Goal: Entertainment & Leisure: Consume media (video, audio)

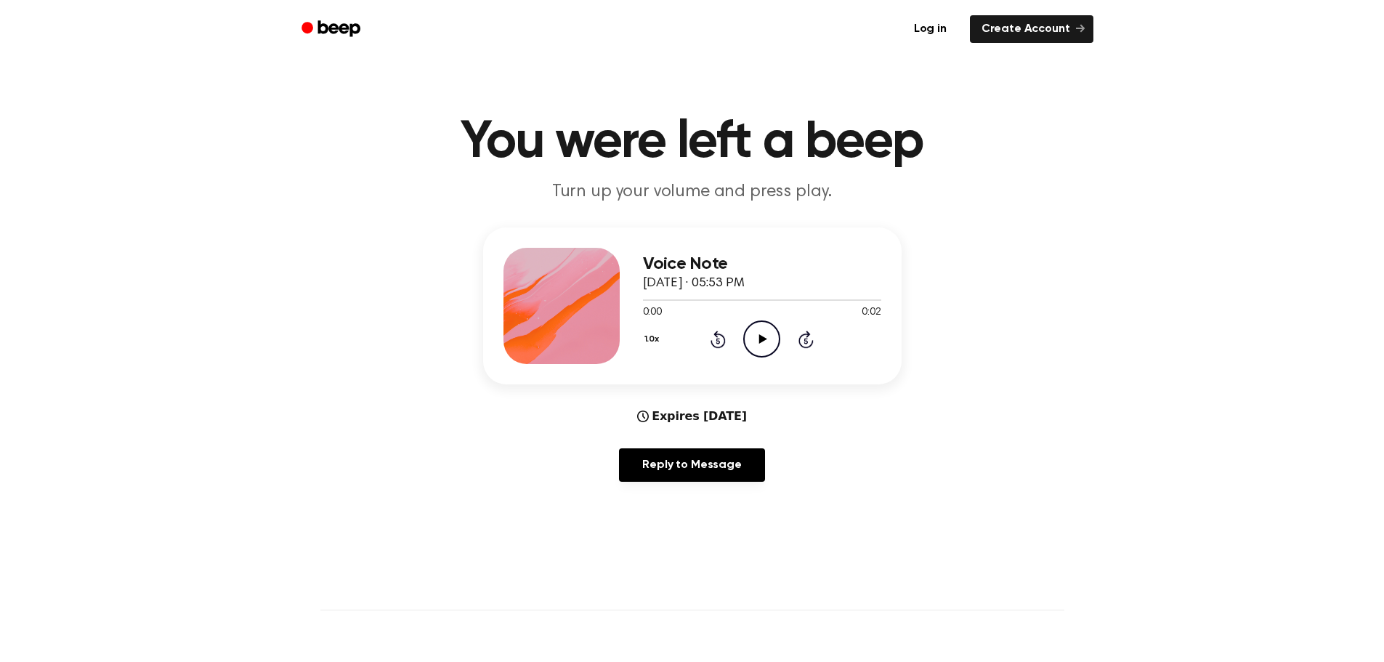
click at [766, 336] on icon "Play Audio" at bounding box center [761, 338] width 37 height 37
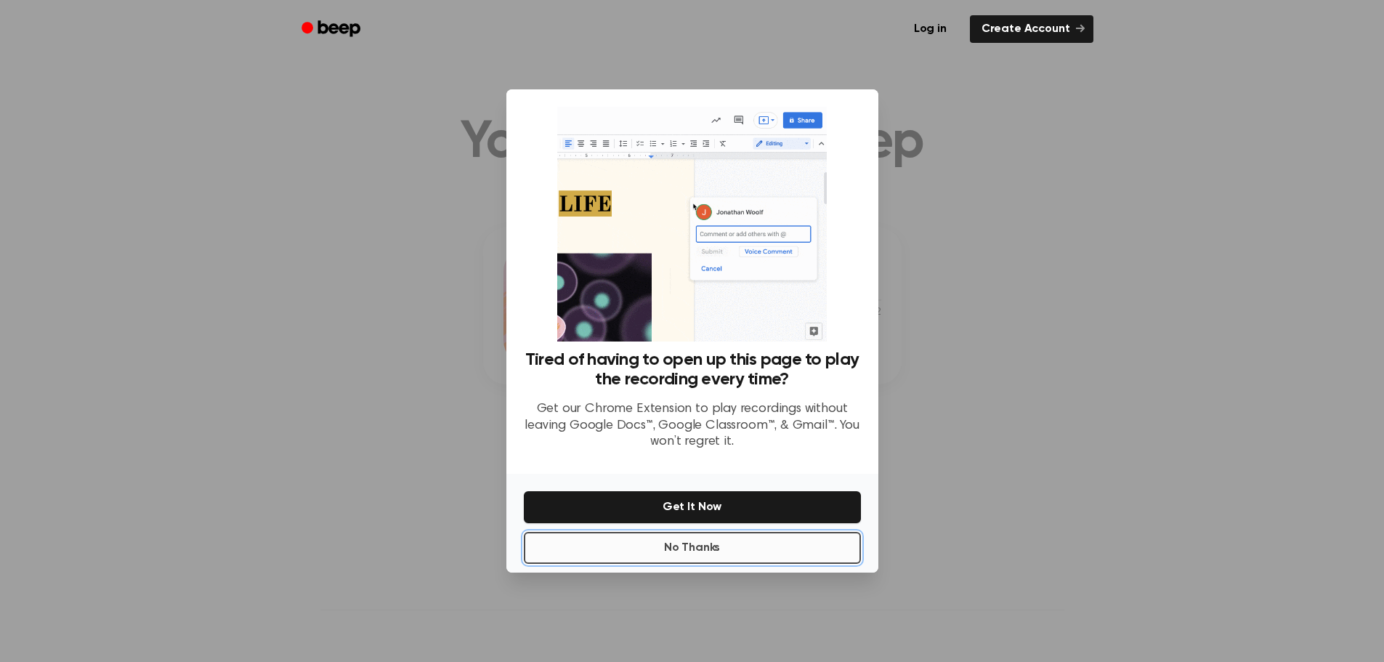
click at [678, 545] on button "No Thanks" at bounding box center [692, 548] width 337 height 32
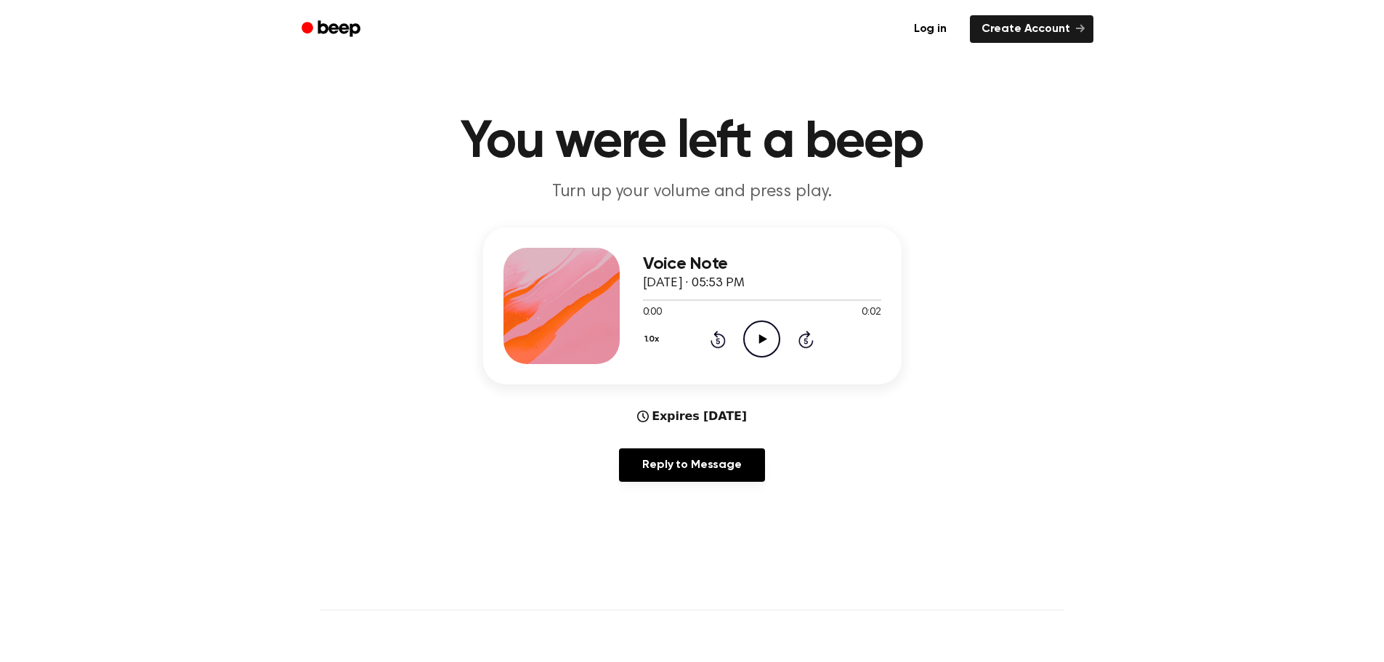
click at [755, 340] on icon "Play Audio" at bounding box center [761, 338] width 37 height 37
click at [757, 325] on icon "Play Audio" at bounding box center [761, 338] width 37 height 37
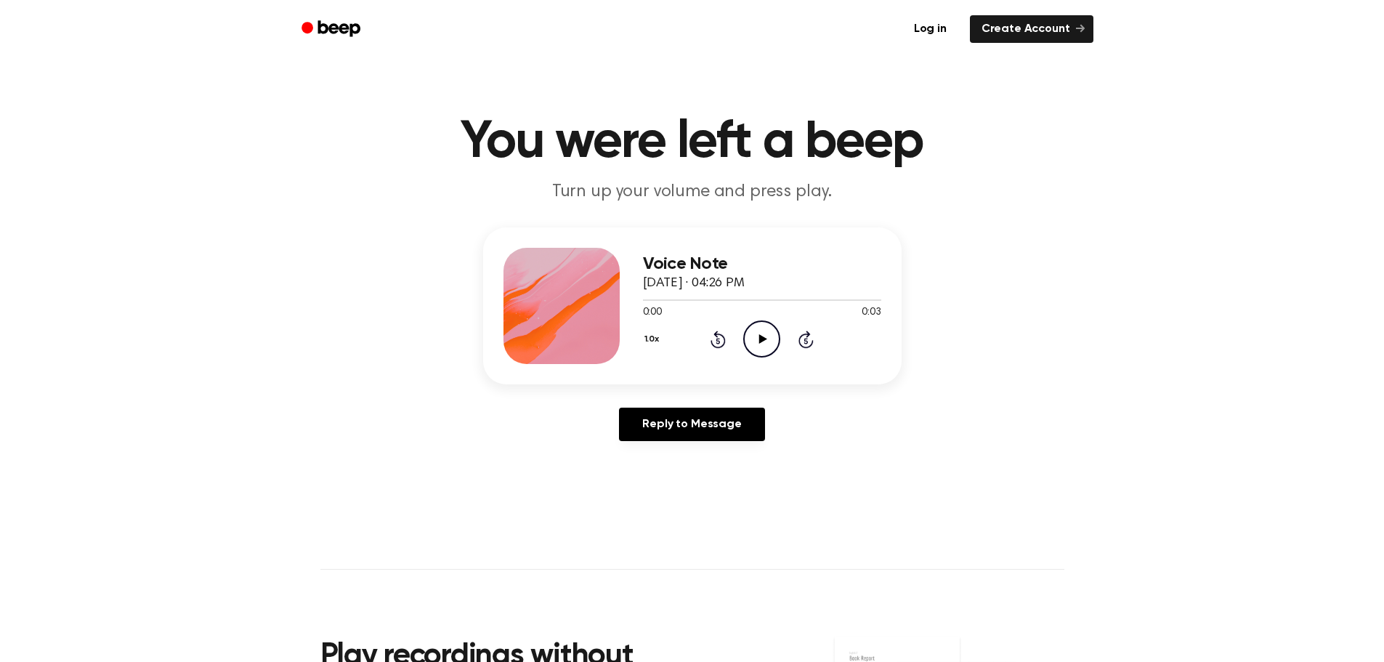
click at [758, 338] on icon "Play Audio" at bounding box center [761, 338] width 37 height 37
